Goal: Task Accomplishment & Management: Manage account settings

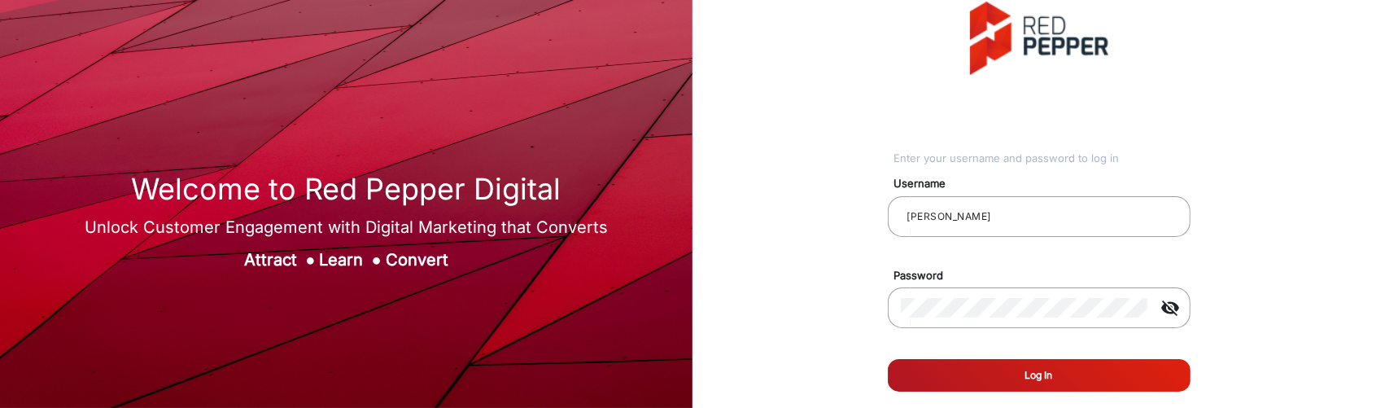
click at [1045, 364] on button "Log In" at bounding box center [1039, 375] width 303 height 33
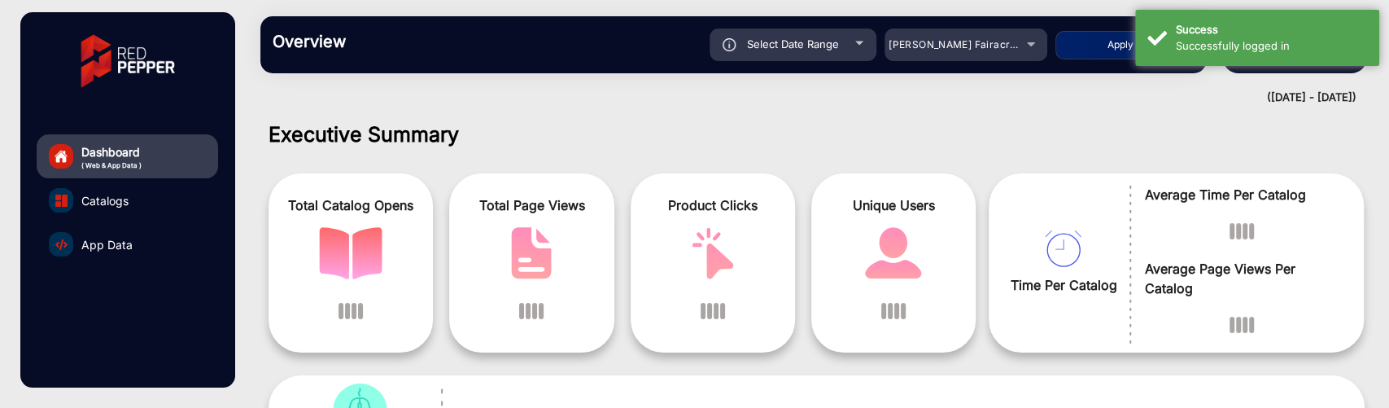
scroll to position [12, 0]
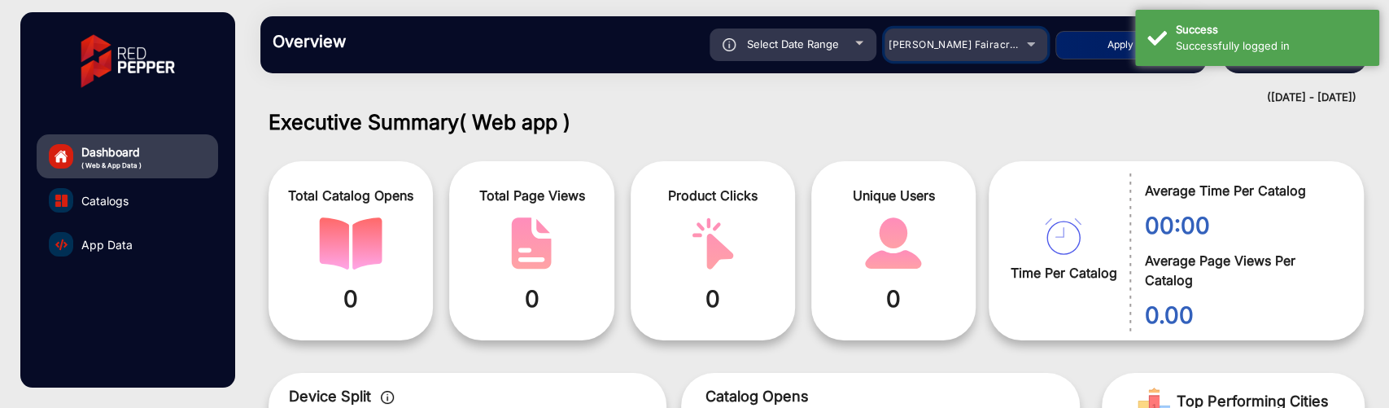
click at [975, 41] on span "[PERSON_NAME] Fairacre Farms" at bounding box center [969, 44] width 161 height 12
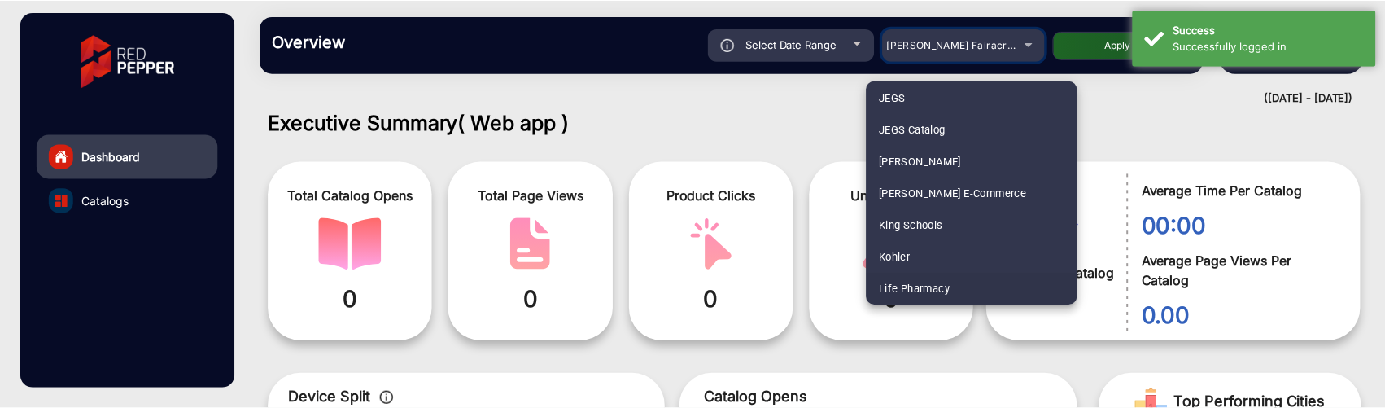
scroll to position [1942, 0]
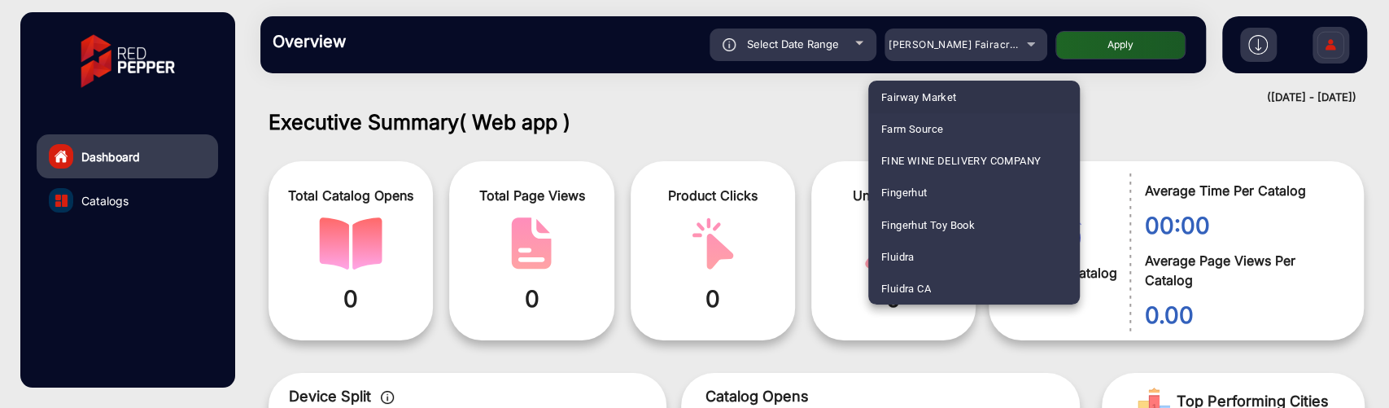
click at [864, 50] on div at bounding box center [694, 204] width 1389 height 408
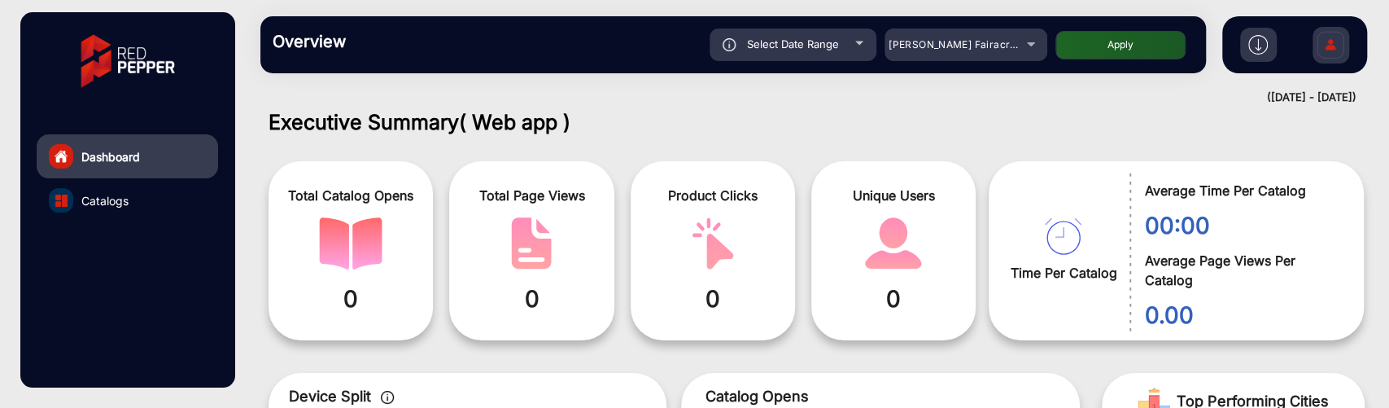
click at [864, 50] on div "Select Date Range" at bounding box center [793, 44] width 167 height 33
type input "[DATE]"
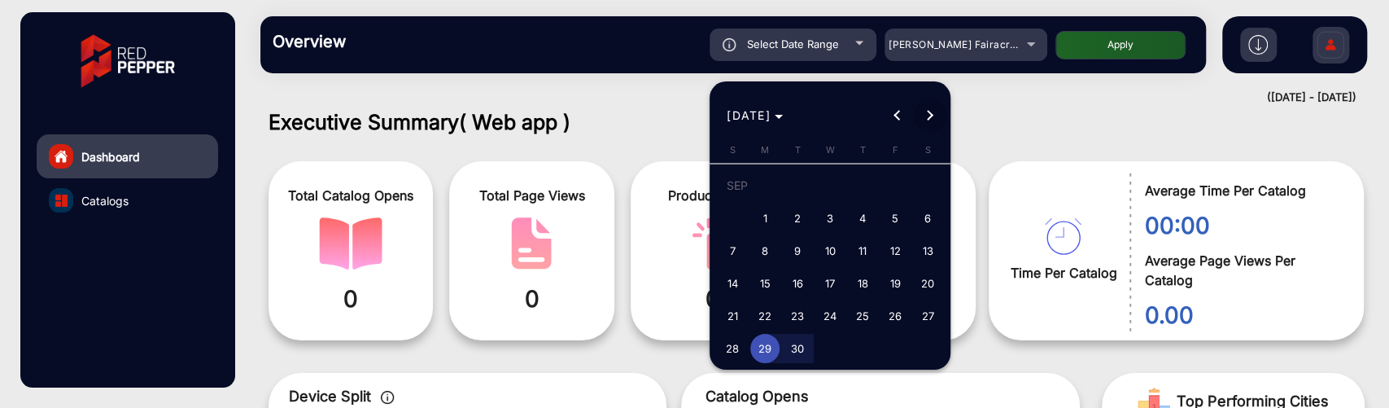
click at [929, 107] on span "Next month" at bounding box center [930, 115] width 33 height 33
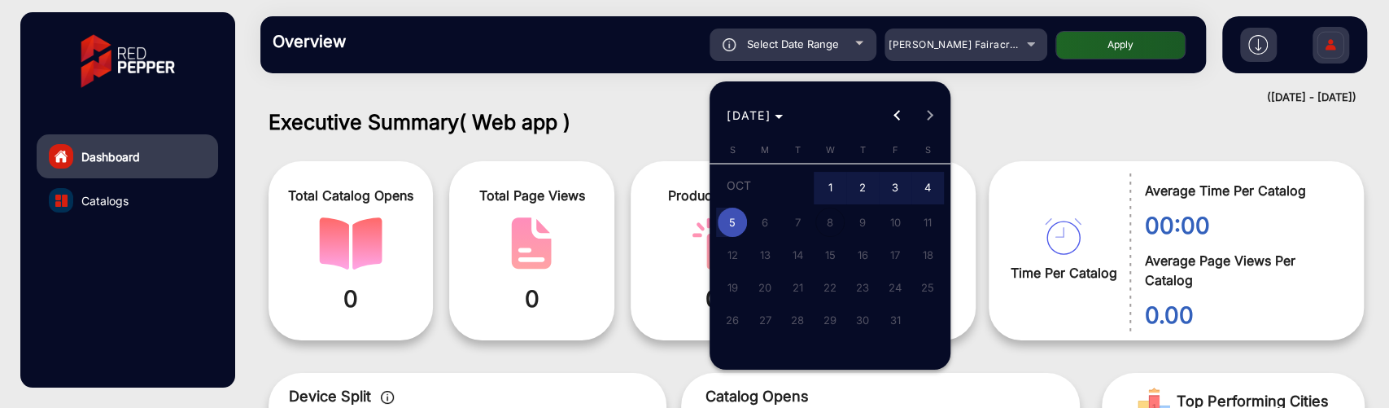
click at [759, 219] on span "6" at bounding box center [764, 222] width 29 height 29
click at [982, 104] on div at bounding box center [694, 204] width 1389 height 408
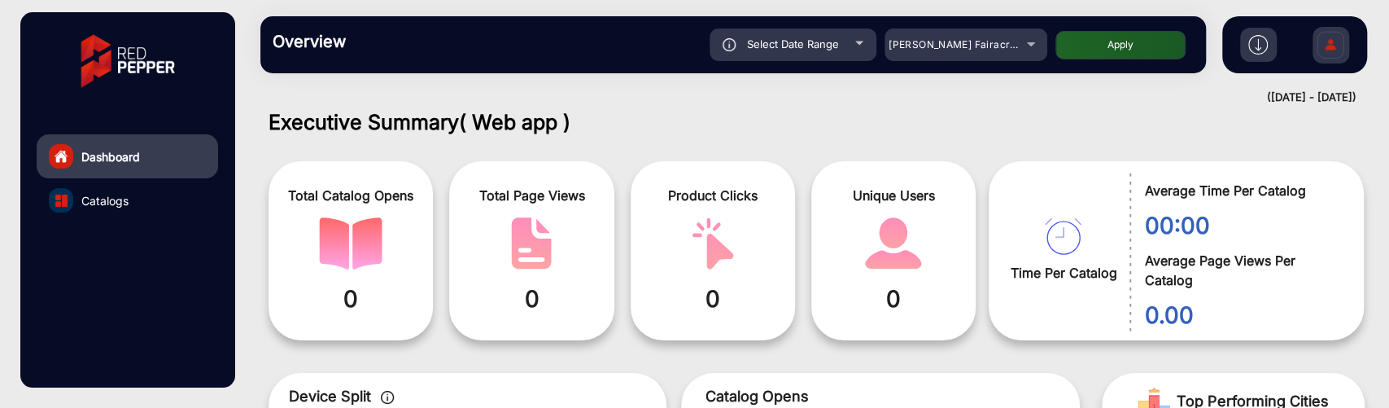
click at [860, 51] on div "Select Date Range" at bounding box center [793, 44] width 167 height 33
type input "[DATE]"
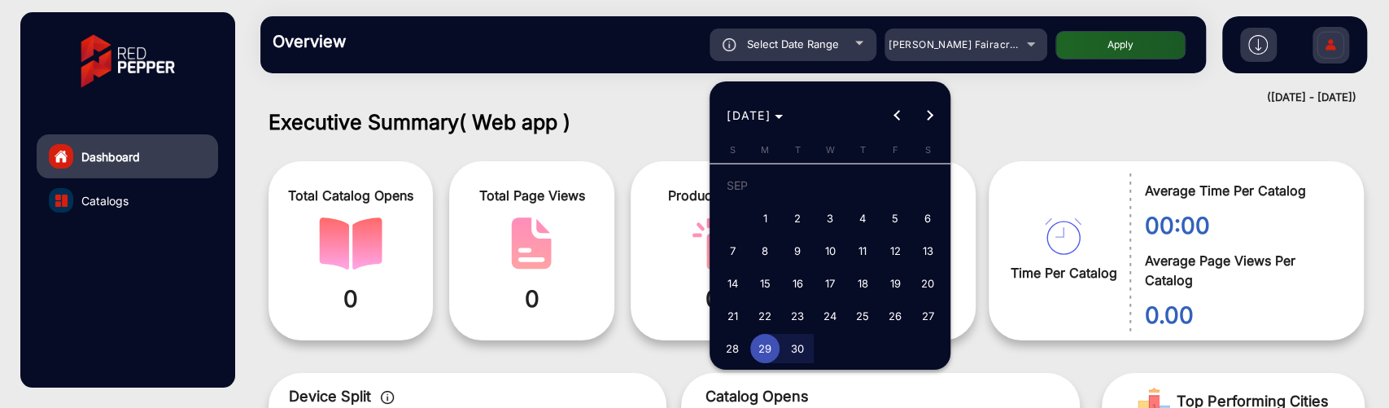
click at [1004, 77] on div at bounding box center [694, 204] width 1389 height 408
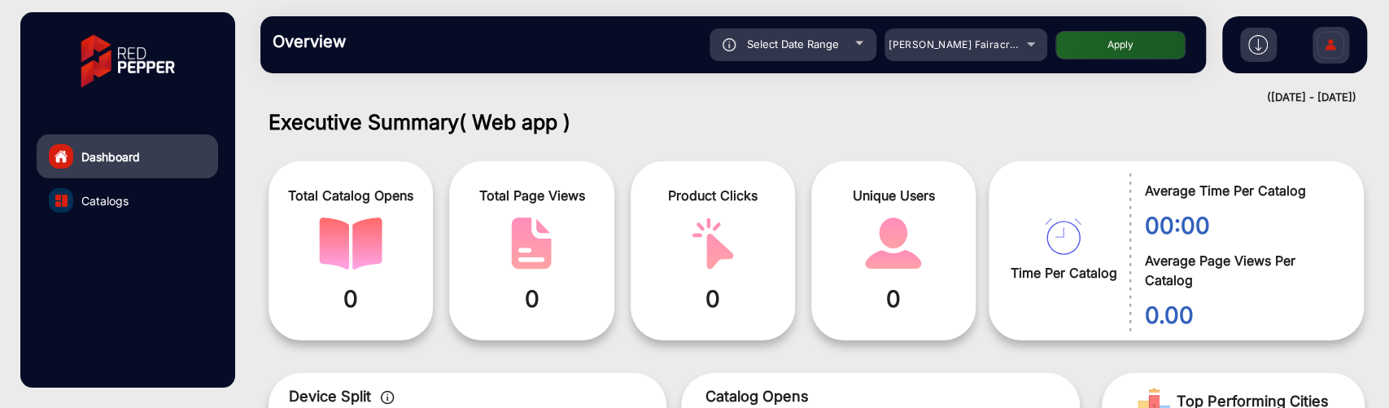
click at [1323, 46] on img at bounding box center [1331, 47] width 34 height 57
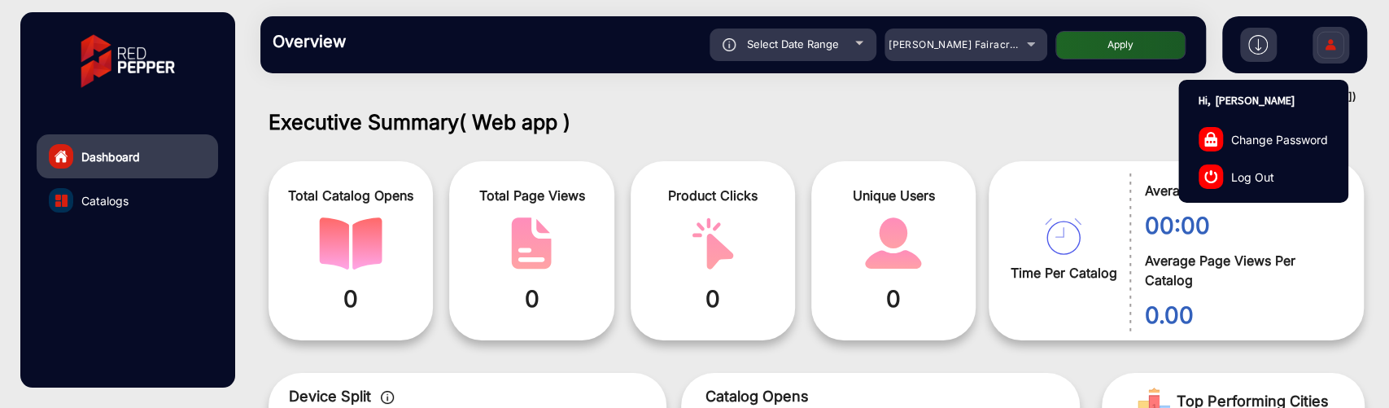
click at [1235, 174] on span "Log Out" at bounding box center [1252, 176] width 43 height 17
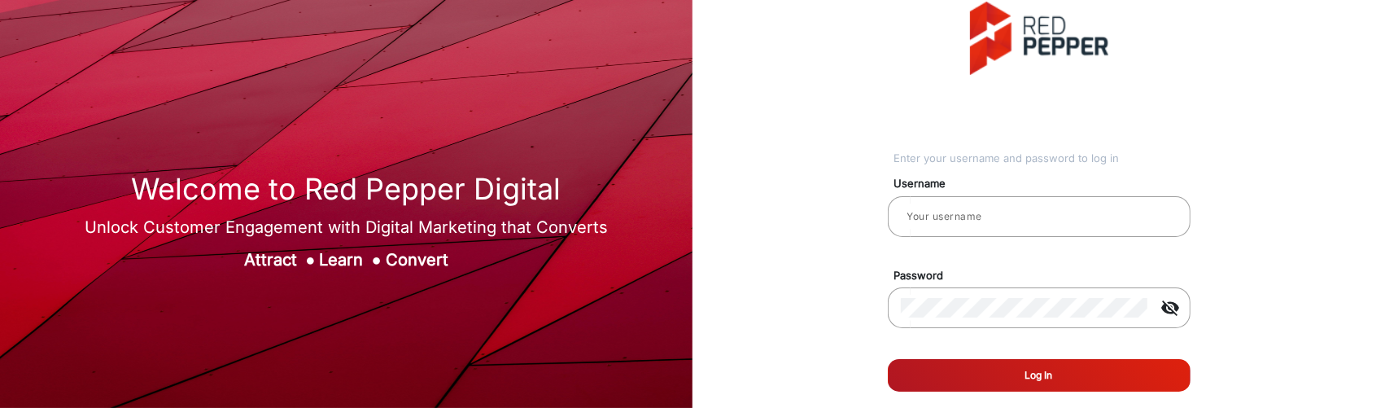
type input "[PERSON_NAME]"
